Goal: Task Accomplishment & Management: Use online tool/utility

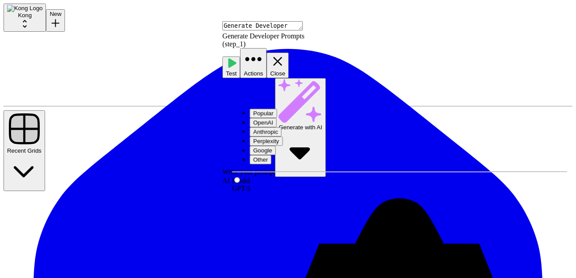
click at [281, 127] on button "Anthropic" at bounding box center [266, 131] width 32 height 9
type input "Claude Opus 4.1"
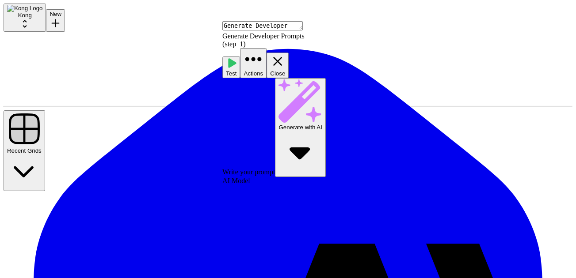
click at [289, 53] on button "Close" at bounding box center [277, 66] width 22 height 26
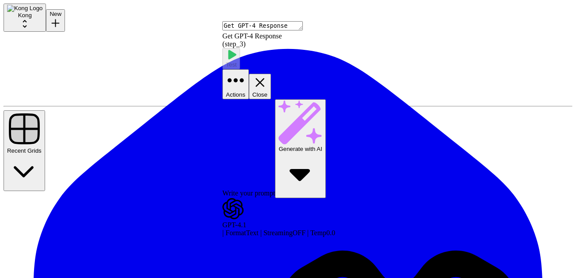
drag, startPoint x: 568, startPoint y: 31, endPoint x: 547, endPoint y: 42, distance: 23.1
click at [271, 74] on button "Close" at bounding box center [260, 87] width 22 height 26
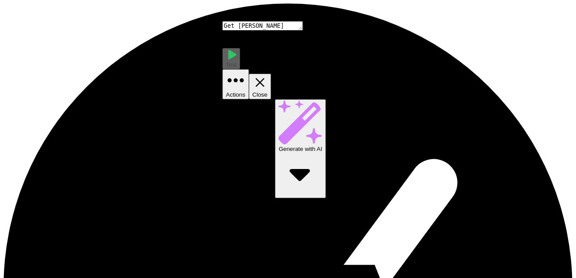
scroll to position [45, 0]
drag, startPoint x: 281, startPoint y: 110, endPoint x: 307, endPoint y: 116, distance: 26.2
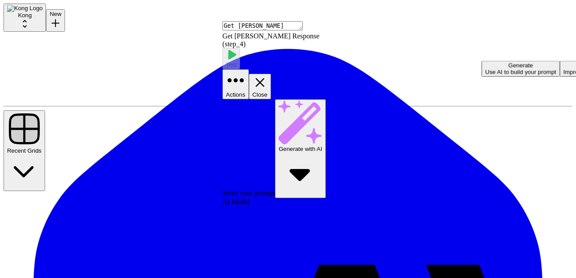
click at [322, 153] on icon "button" at bounding box center [300, 175] width 44 height 44
click at [271, 74] on button "Close" at bounding box center [260, 87] width 22 height 26
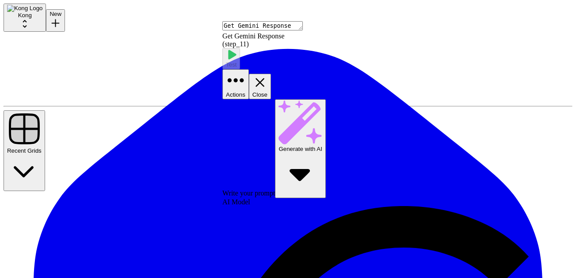
click at [267, 75] on icon "button" at bounding box center [259, 82] width 15 height 15
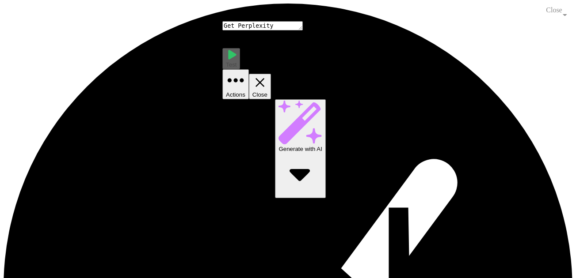
scroll to position [155, 0]
click at [271, 74] on button "Close" at bounding box center [260, 87] width 22 height 26
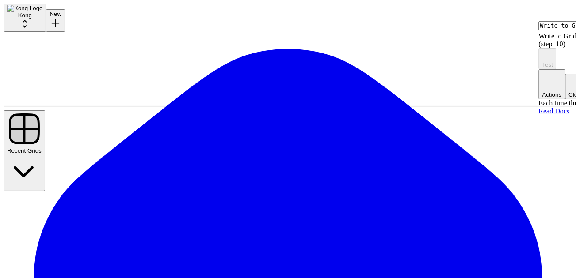
type input "Prompt"
type input "Funnel Stage"
type input "Persona"
type input "Use Case"
type input "GPT Response"
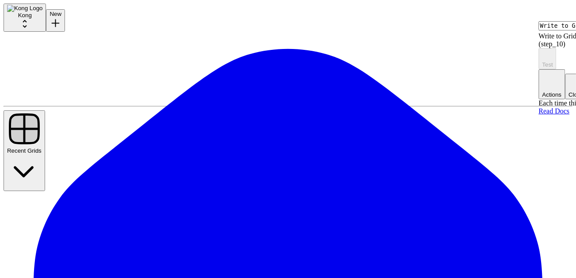
type input "[PERSON_NAME] Response"
type input "Analysis"
type input "Kong Mentioned"
type input "Competitors Mentioned"
type input "Missed Op Score"
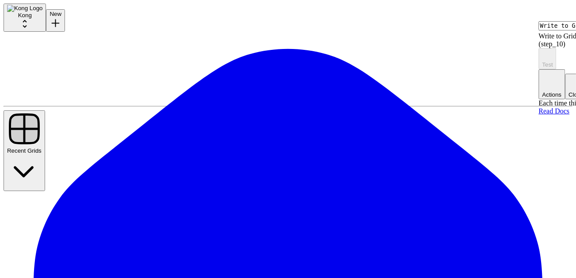
type input "Perplexity Response"
type input "Gemini Response"
type input "Kong GPT Citations"
type input "Other GPT Citations"
type input "Kong [PERSON_NAME] Citations"
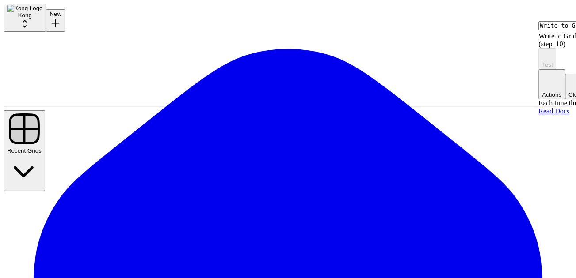
type input "Other [PERSON_NAME] Citations"
type input "Kong Gemini Citations"
type input "Other Gemini Citations"
type input "Kong Perplexity Citations"
type input "Other Perplexity Citations"
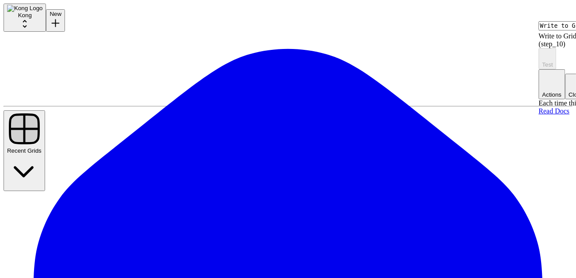
type input "Specific mentions"
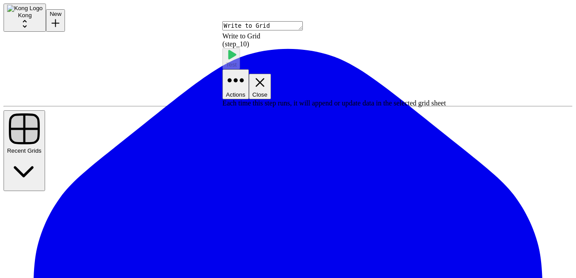
scroll to position [0, 0]
click at [267, 75] on icon "button" at bounding box center [259, 82] width 15 height 15
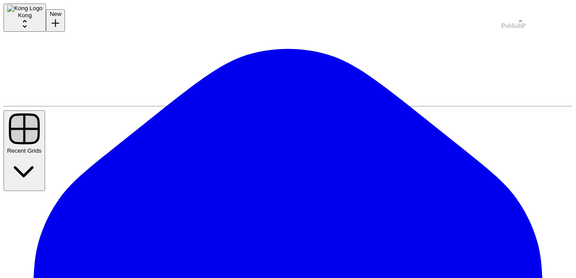
drag, startPoint x: 516, startPoint y: 13, endPoint x: 500, endPoint y: 67, distance: 56.3
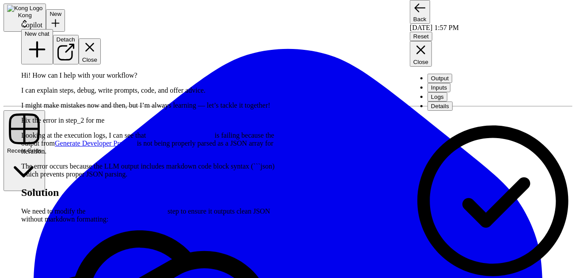
scroll to position [61, 0]
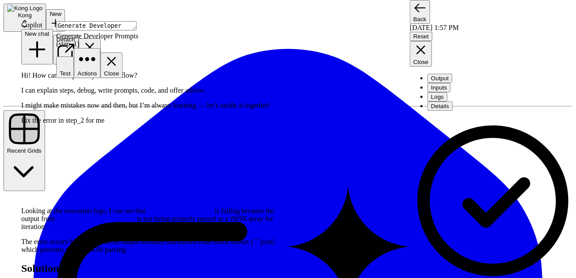
scroll to position [75, 0]
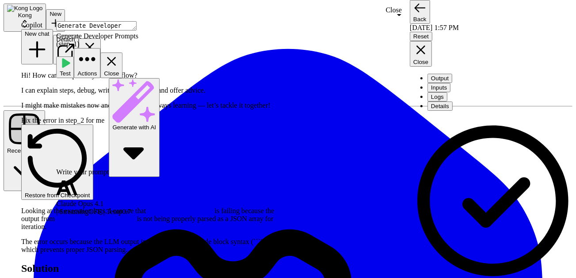
click at [119, 54] on icon "button" at bounding box center [111, 61] width 15 height 15
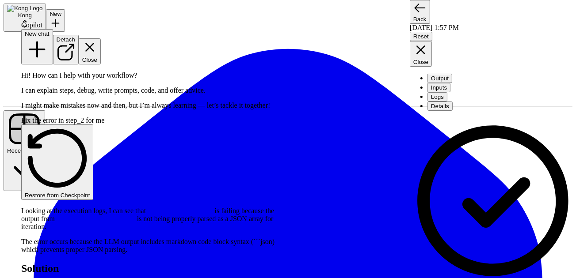
click at [94, 43] on icon "button" at bounding box center [89, 47] width 9 height 9
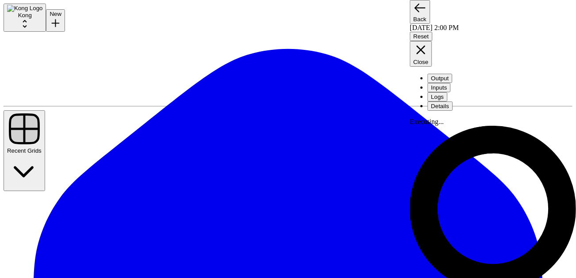
drag, startPoint x: 272, startPoint y: 116, endPoint x: 403, endPoint y: 104, distance: 130.9
drag, startPoint x: 294, startPoint y: 138, endPoint x: 303, endPoint y: 101, distance: 38.1
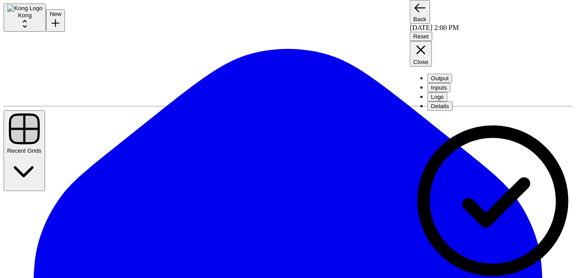
drag, startPoint x: 294, startPoint y: 103, endPoint x: 307, endPoint y: 41, distance: 63.6
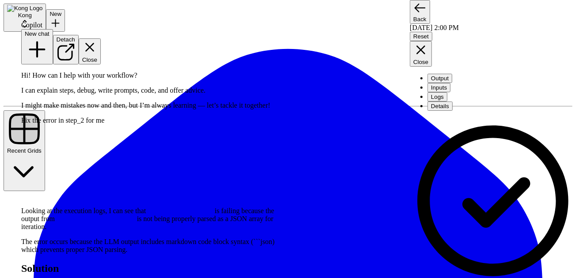
scroll to position [307, 0]
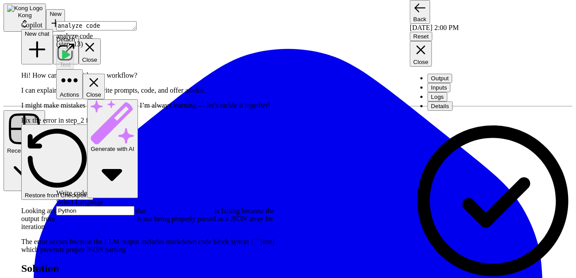
scroll to position [90, 0]
drag, startPoint x: 401, startPoint y: 33, endPoint x: 401, endPoint y: 39, distance: 6.2
click at [105, 74] on button "Close" at bounding box center [94, 87] width 22 height 26
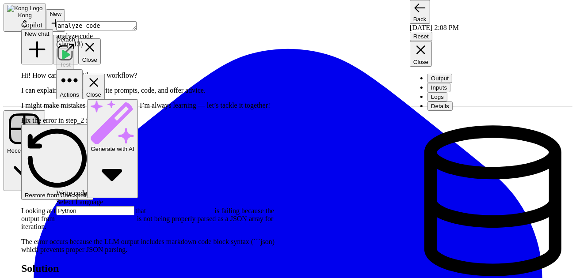
click at [101, 75] on icon "button" at bounding box center [93, 82] width 15 height 15
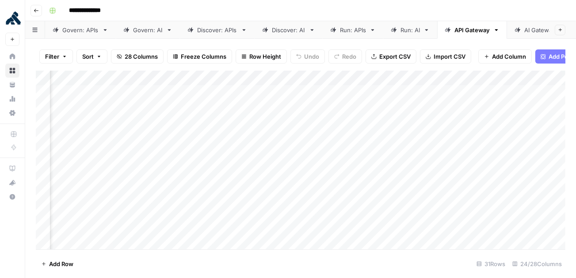
scroll to position [0, 487]
click at [92, 34] on link "Govern: APIs" at bounding box center [80, 30] width 71 height 18
click at [229, 94] on div "Add Column" at bounding box center [300, 160] width 529 height 179
click at [360, 94] on div "Add Column" at bounding box center [300, 160] width 529 height 179
